Goal: Transaction & Acquisition: Purchase product/service

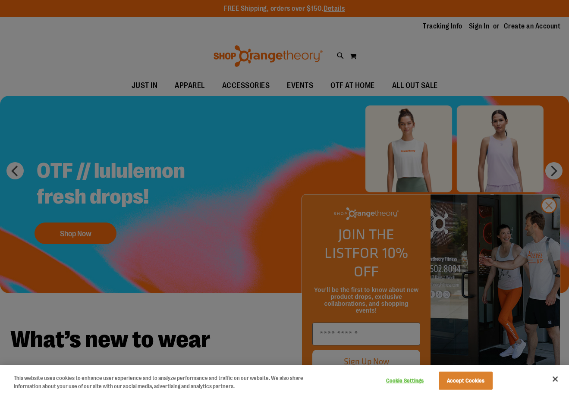
click at [517, 83] on div at bounding box center [284, 197] width 569 height 395
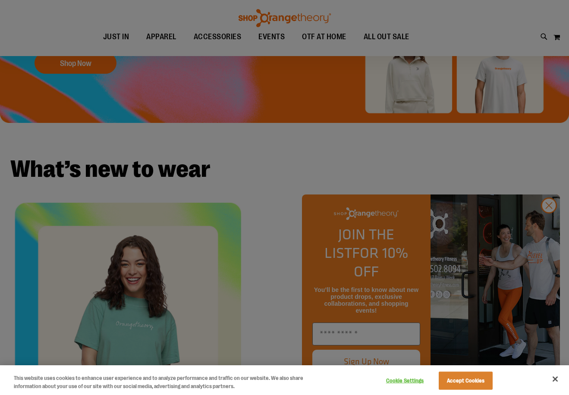
scroll to position [215, 0]
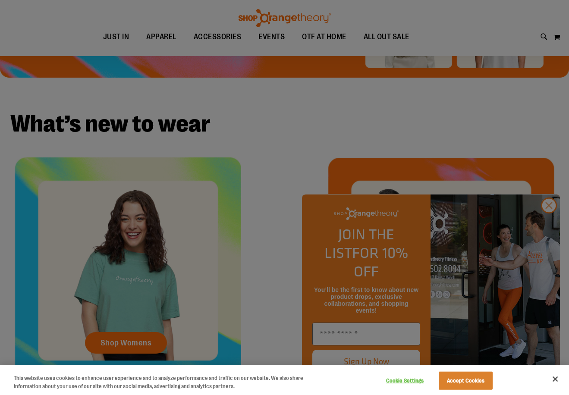
click at [546, 227] on div at bounding box center [284, 197] width 569 height 395
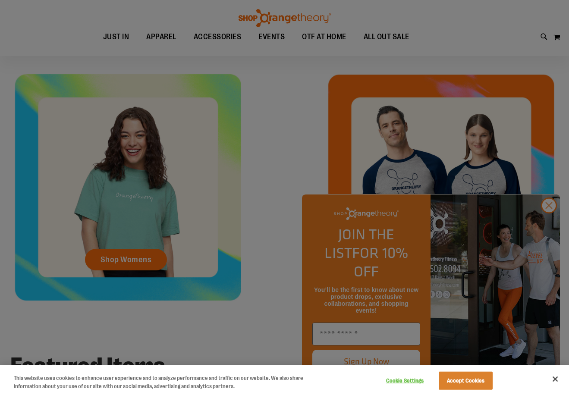
scroll to position [431, 0]
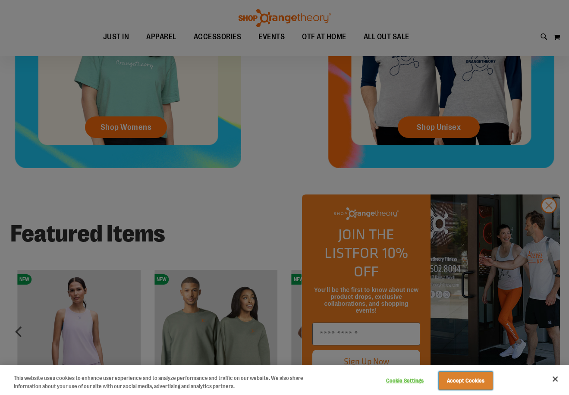
click at [459, 386] on button "Accept Cookies" at bounding box center [466, 381] width 54 height 18
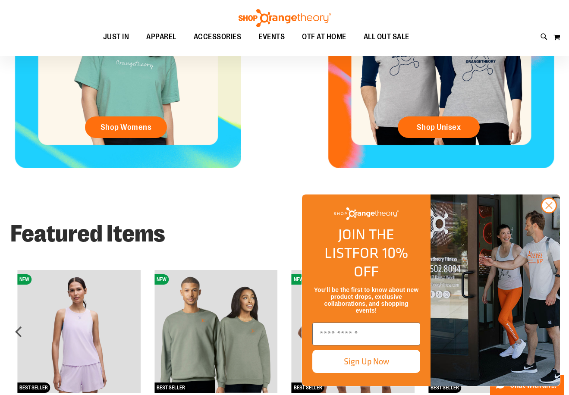
click at [201, 348] on img at bounding box center [216, 331] width 123 height 123
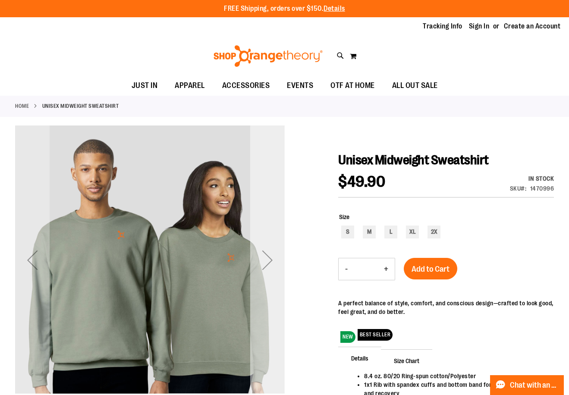
click at [269, 257] on div "Next" at bounding box center [267, 260] width 35 height 35
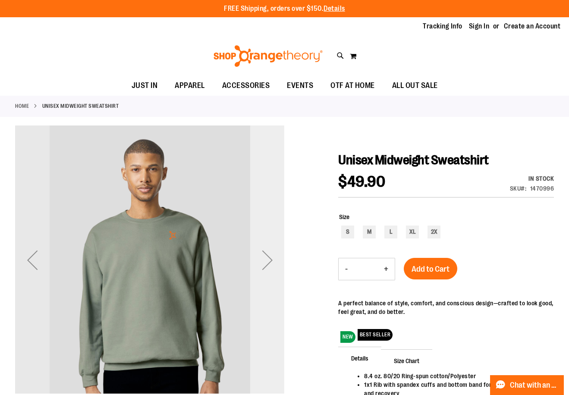
click at [269, 257] on div "Next" at bounding box center [267, 260] width 35 height 35
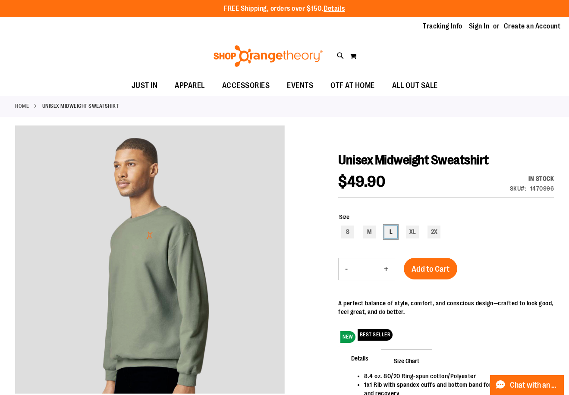
click at [392, 231] on div "L" at bounding box center [391, 232] width 13 height 13
type input "***"
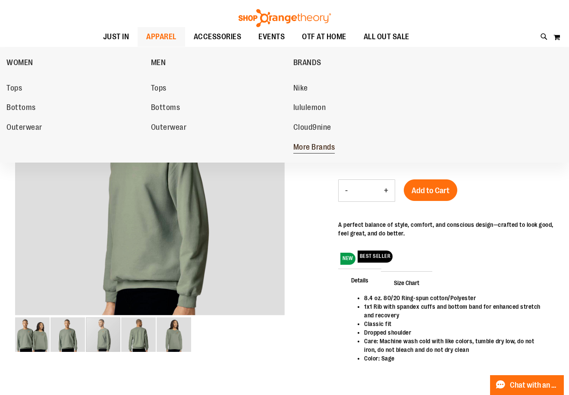
scroll to position [86, 0]
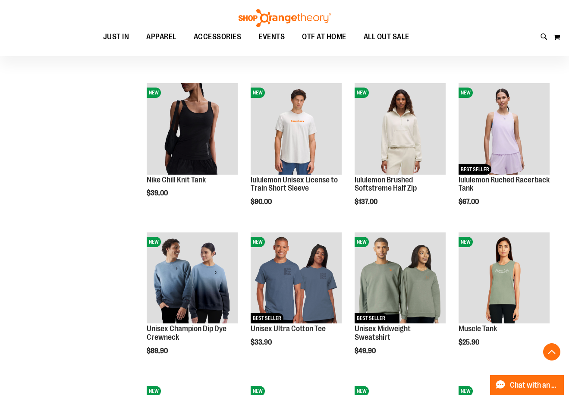
scroll to position [302, 0]
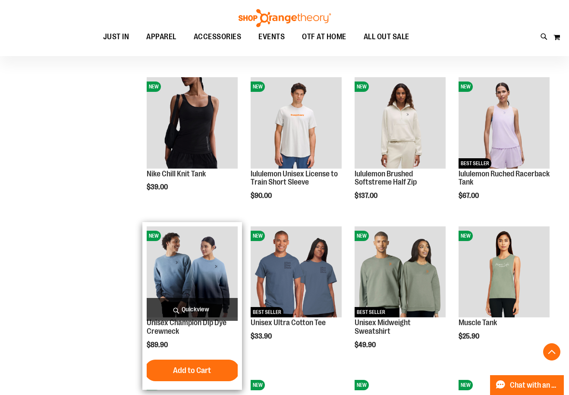
click at [169, 281] on img "product" at bounding box center [192, 272] width 91 height 91
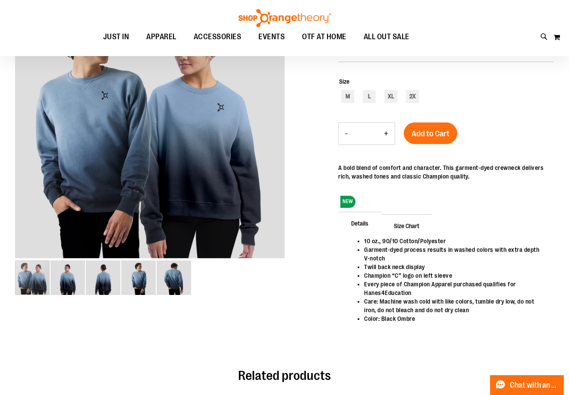
scroll to position [86, 0]
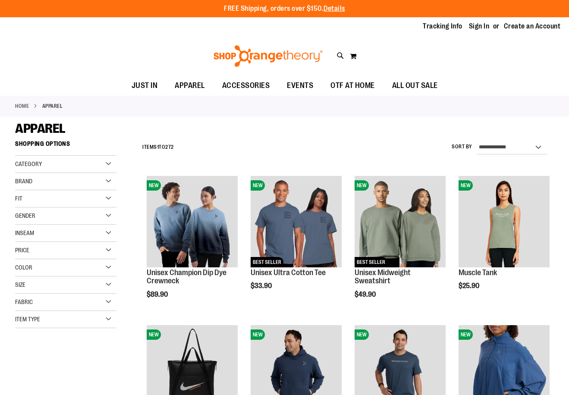
scroll to position [438, 0]
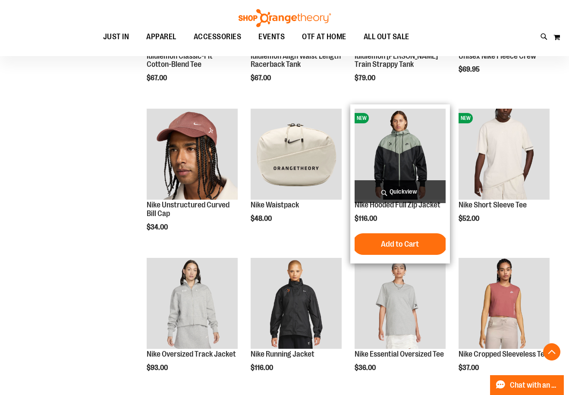
scroll to position [524, 0]
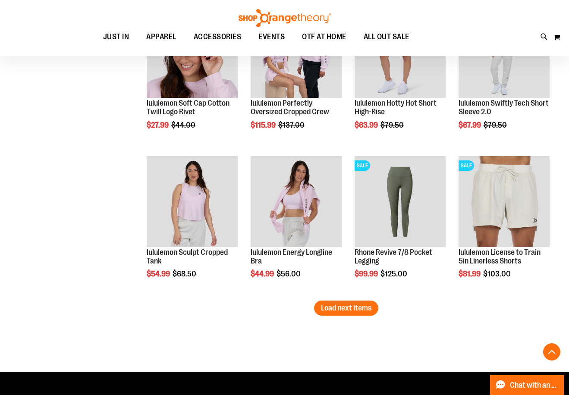
scroll to position [1258, 0]
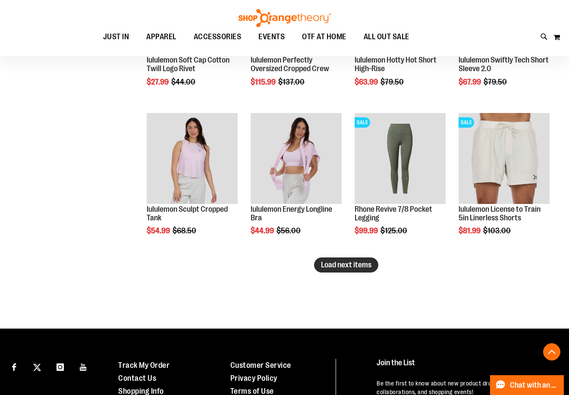
click at [348, 267] on span "Load next items" at bounding box center [346, 265] width 51 height 9
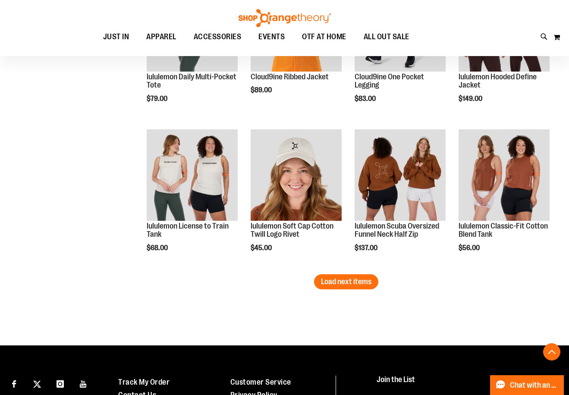
scroll to position [1689, 0]
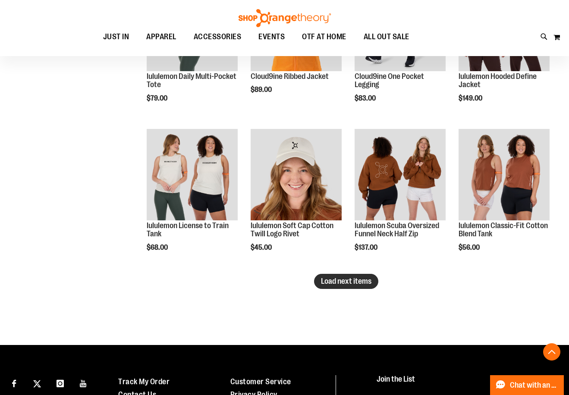
click at [348, 275] on button "Load next items" at bounding box center [346, 281] width 64 height 15
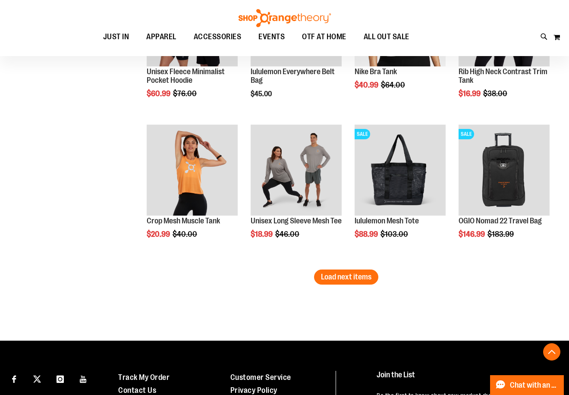
scroll to position [2208, 0]
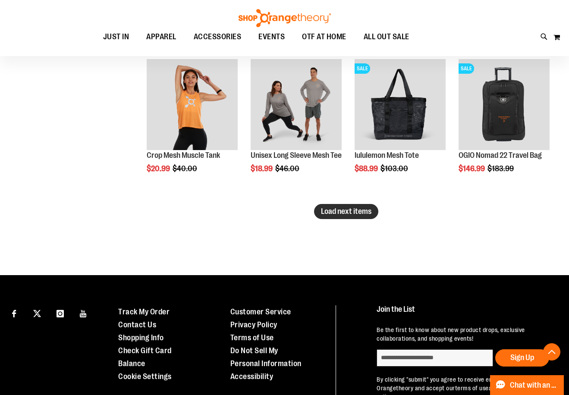
click at [366, 212] on span "Load next items" at bounding box center [346, 211] width 51 height 9
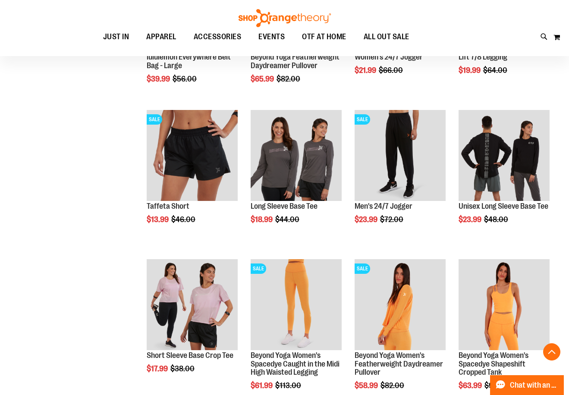
scroll to position [2553, 0]
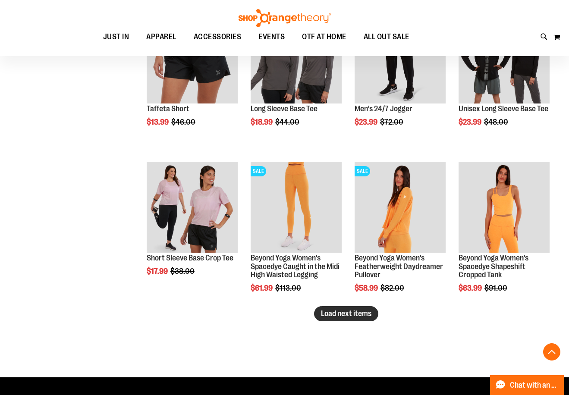
click at [340, 315] on span "Load next items" at bounding box center [346, 314] width 51 height 9
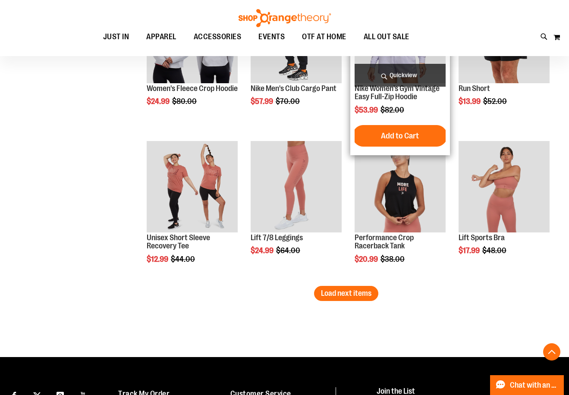
scroll to position [3028, 0]
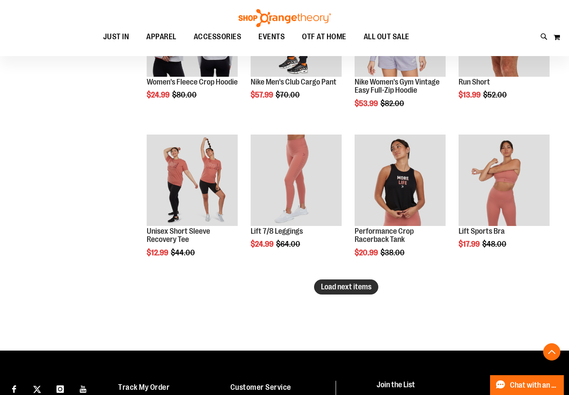
click at [359, 280] on button "Load next items" at bounding box center [346, 287] width 64 height 15
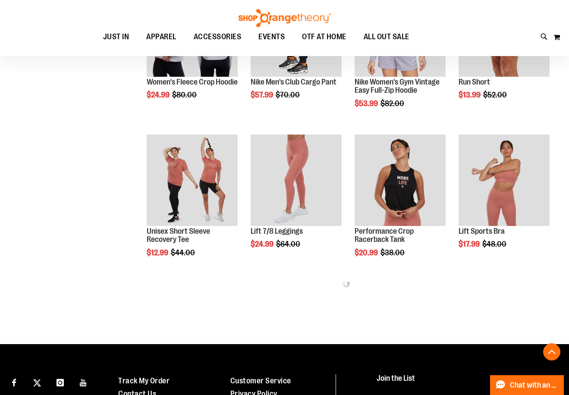
scroll to position [3155, 0]
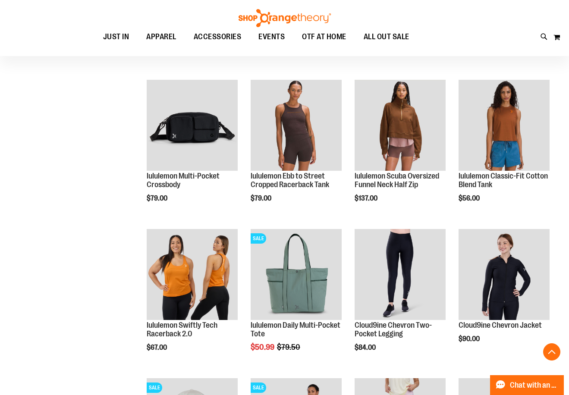
scroll to position [694, 0]
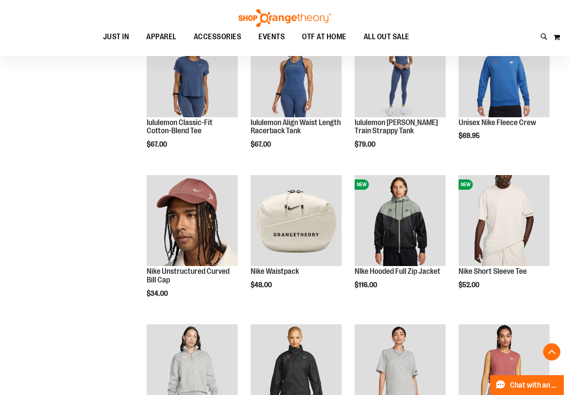
scroll to position [435, 0]
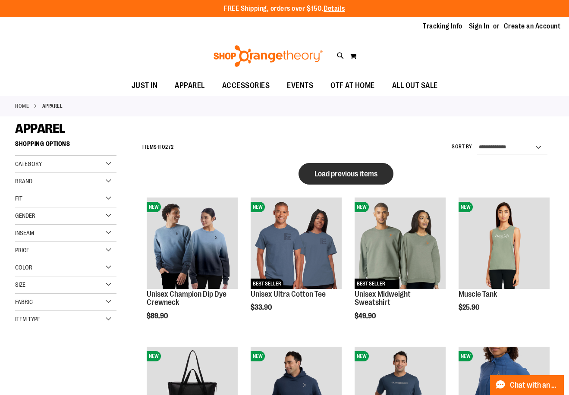
click at [360, 172] on span "Load previous items" at bounding box center [346, 174] width 63 height 9
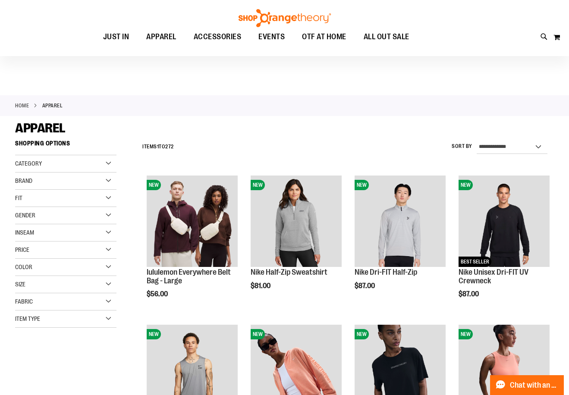
scroll to position [172, 0]
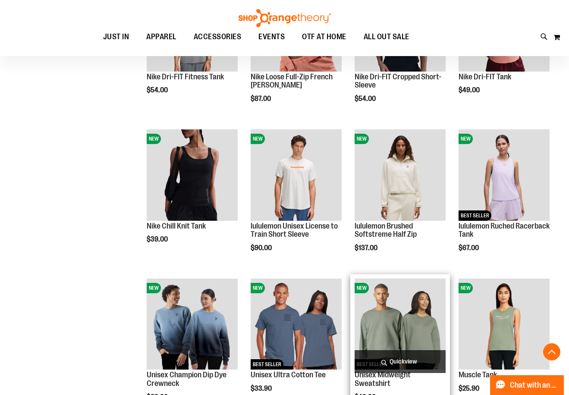
scroll to position [518, 0]
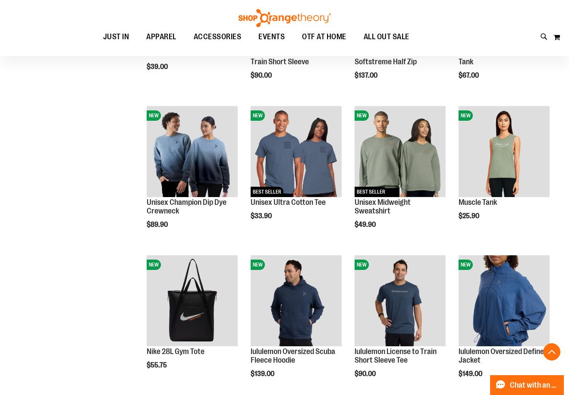
click at [521, 32] on div "Toggle Nav Search Popular Suggestions Advanced Search" at bounding box center [284, 28] width 569 height 56
click at [518, 14] on div "Toggle Nav Search Popular Suggestions Advanced Search" at bounding box center [284, 28] width 569 height 56
click at [542, 10] on div "Toggle Nav Search Popular Suggestions Advanced Search" at bounding box center [284, 28] width 569 height 56
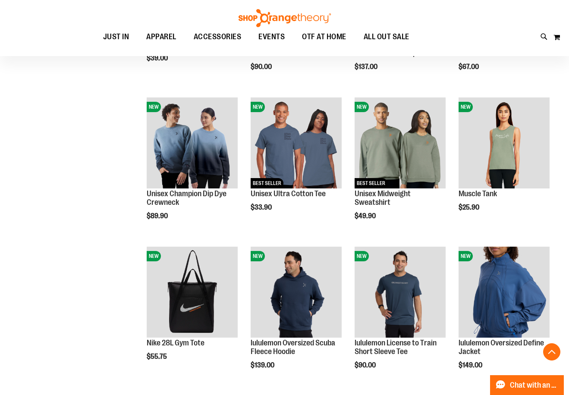
scroll to position [259, 0]
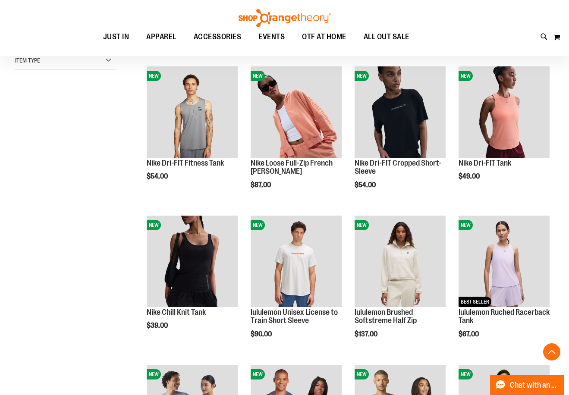
click at [536, 9] on div "Toggle Nav Search Popular Suggestions Advanced Search" at bounding box center [284, 28] width 569 height 56
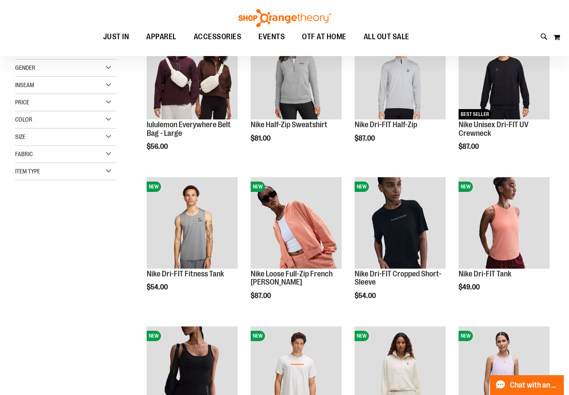
scroll to position [0, 0]
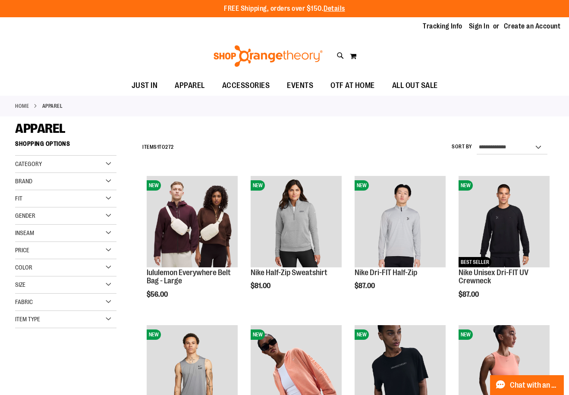
click at [529, 78] on ul "JUST IN JUST IN Balanced Basics New for Women New for Men New Accessories New B…" at bounding box center [284, 86] width 569 height 20
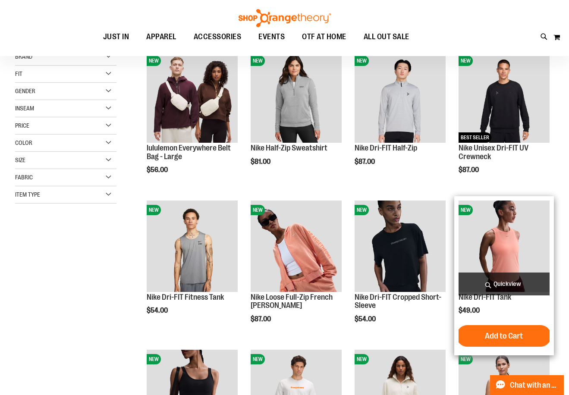
scroll to position [129, 0]
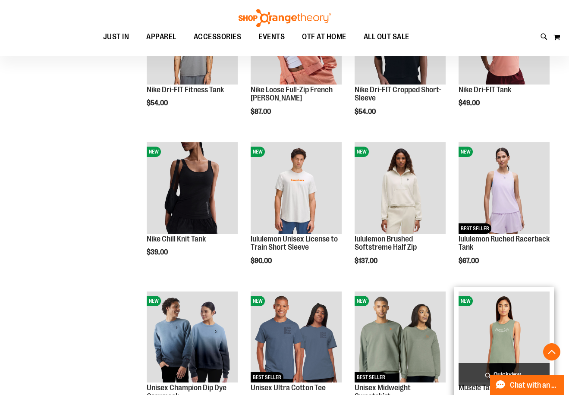
scroll to position [345, 0]
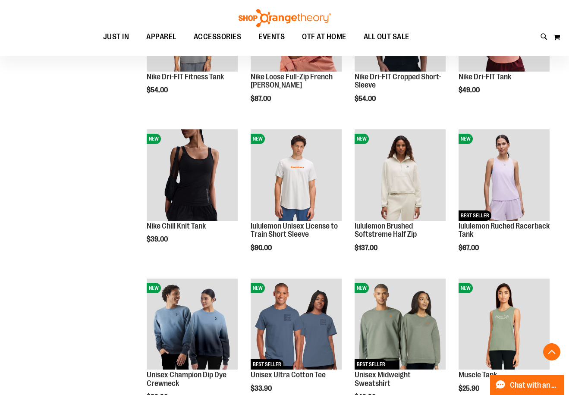
click at [550, 17] on div "Toggle Nav Search Popular Suggestions Advanced Search" at bounding box center [284, 28] width 569 height 56
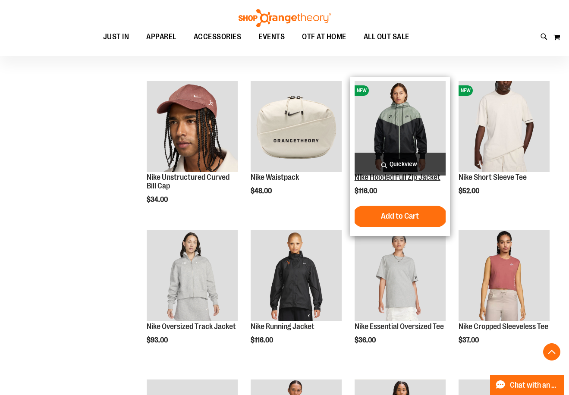
scroll to position [993, 0]
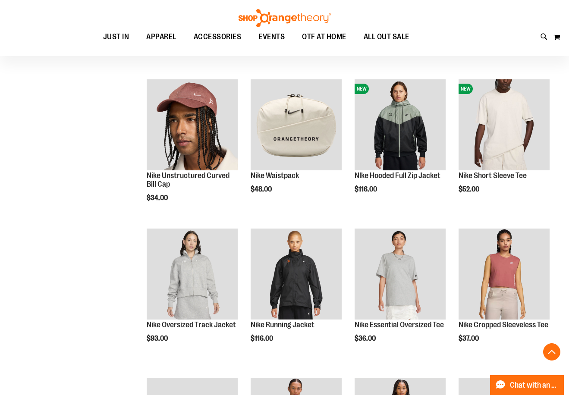
drag, startPoint x: 550, startPoint y: 6, endPoint x: 498, endPoint y: 35, distance: 59.9
click at [550, 6] on div "Toggle Nav Search Popular Suggestions Advanced Search" at bounding box center [284, 28] width 569 height 56
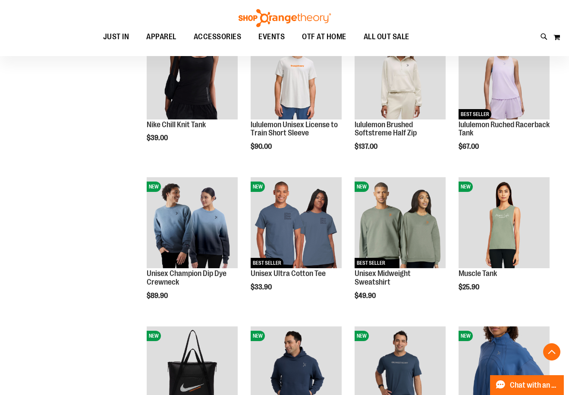
scroll to position [431, 0]
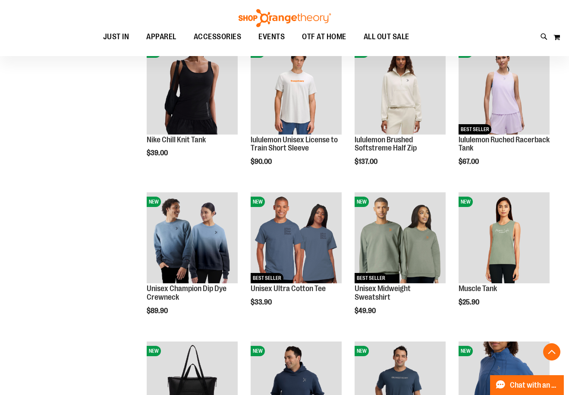
click at [525, 20] on div "Toggle Nav Search Popular Suggestions Advanced Search" at bounding box center [284, 28] width 569 height 56
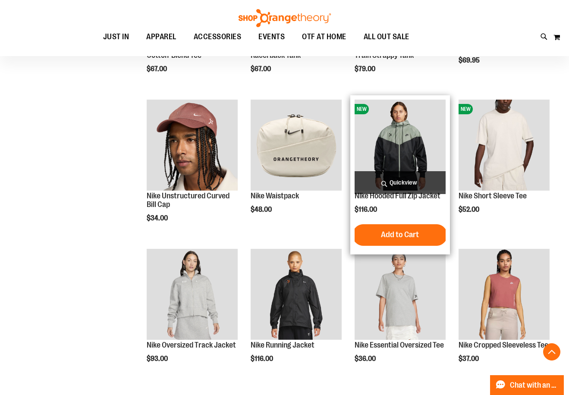
scroll to position [1036, 0]
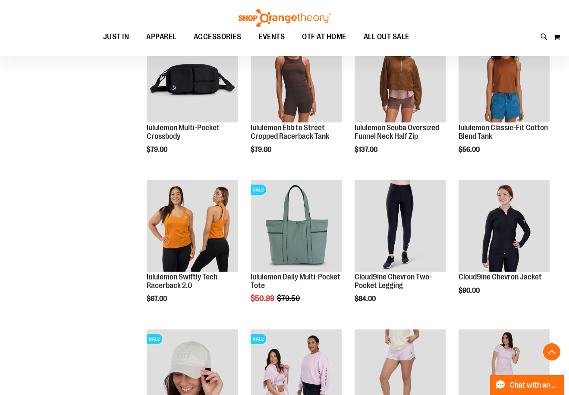
scroll to position [1381, 0]
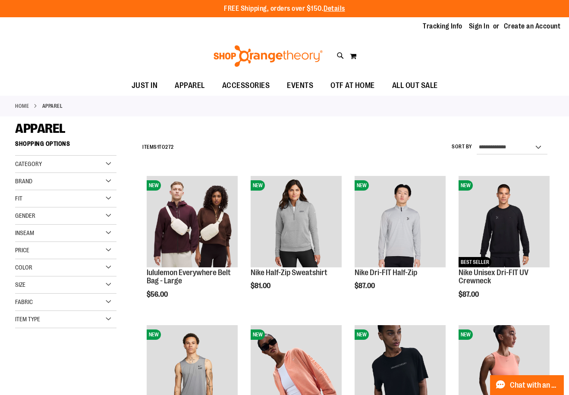
click at [530, 44] on div "Toggle Nav Search Popular Suggestions Advanced Search" at bounding box center [284, 56] width 569 height 40
drag, startPoint x: 529, startPoint y: 79, endPoint x: 499, endPoint y: 84, distance: 30.2
click at [529, 79] on ul "JUST IN JUST IN Balanced Basics New for Women New for Men New Accessories New B…" at bounding box center [284, 86] width 569 height 20
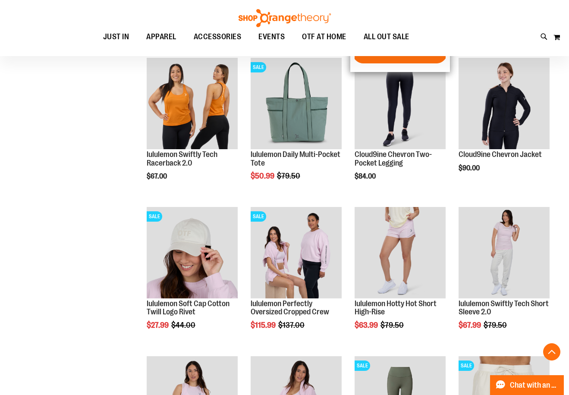
scroll to position [1476, 0]
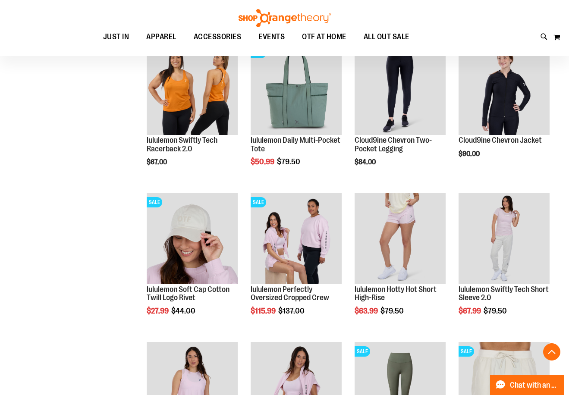
click at [531, 13] on div "Toggle Nav Search Popular Suggestions Advanced Search" at bounding box center [284, 28] width 569 height 56
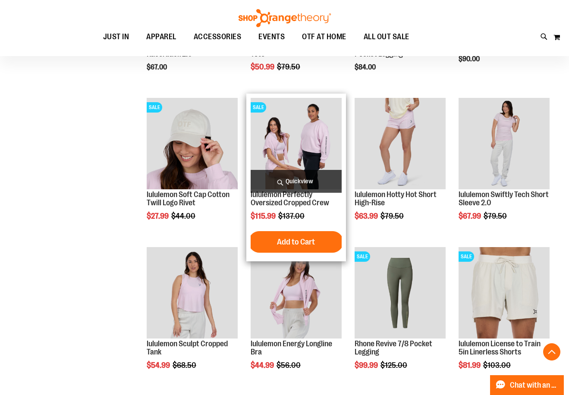
scroll to position [1606, 0]
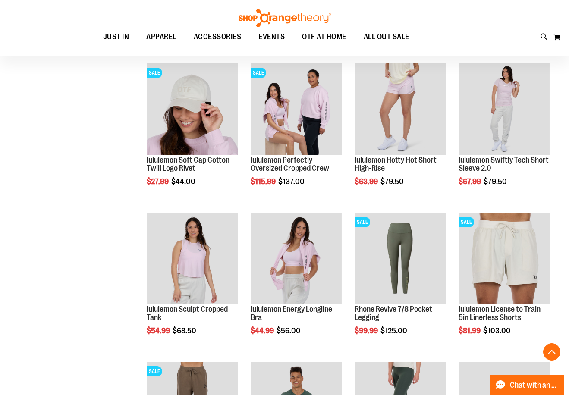
drag, startPoint x: 548, startPoint y: 11, endPoint x: 523, endPoint y: 8, distance: 25.2
click at [548, 11] on div "Toggle Nav Search Popular Suggestions Advanced Search" at bounding box center [284, 28] width 569 height 56
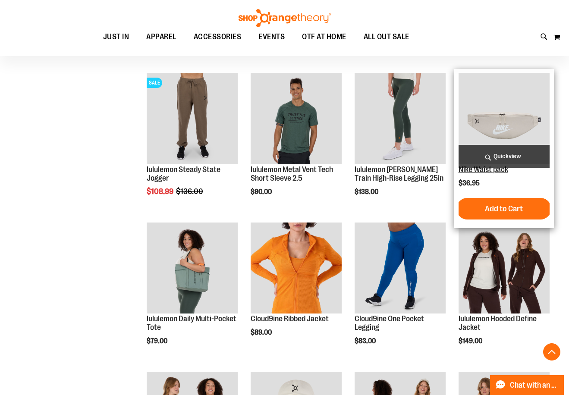
scroll to position [1908, 0]
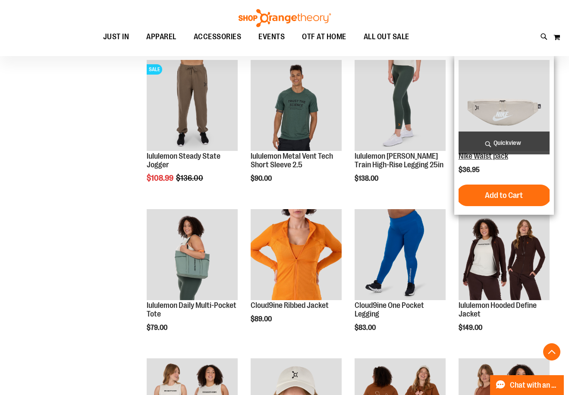
scroll to position [2081, 0]
